Goal: Navigation & Orientation: Find specific page/section

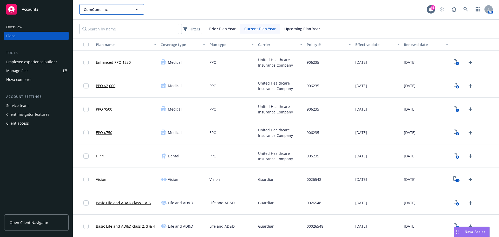
click at [141, 8] on button "GumGum, Inc." at bounding box center [111, 9] width 65 height 10
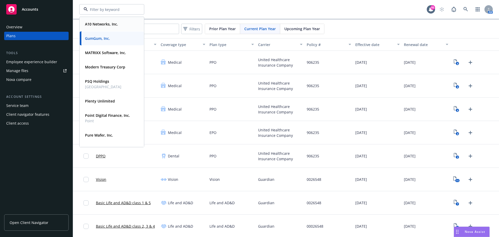
click at [119, 21] on div "A10 Networks, Inc." at bounding box center [112, 24] width 58 height 8
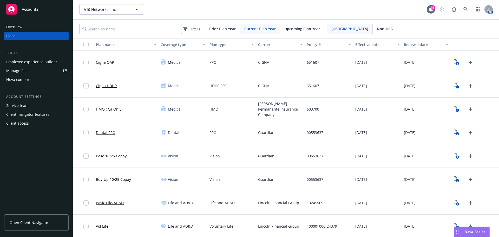
click at [32, 61] on div "Employee experience builder" at bounding box center [31, 62] width 51 height 8
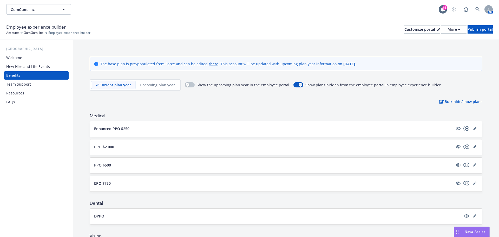
scroll to position [416, 0]
